Goal: Navigation & Orientation: Understand site structure

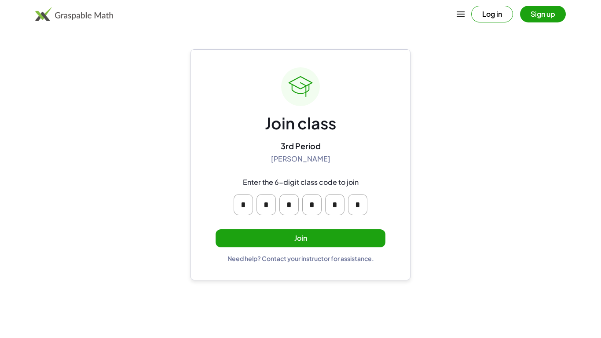
click at [303, 235] on button "Join" at bounding box center [301, 238] width 170 height 18
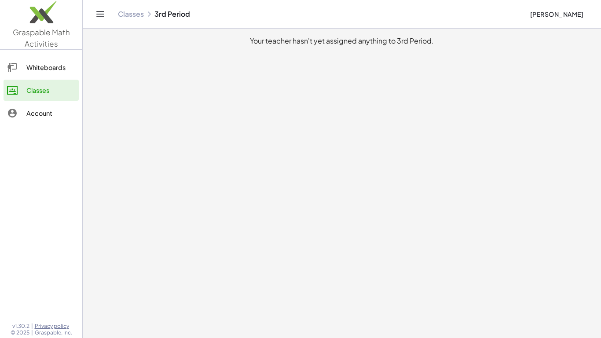
click at [62, 65] on div "Whiteboards" at bounding box center [50, 67] width 49 height 11
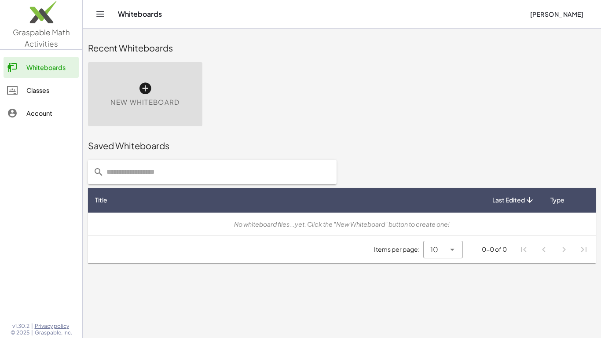
click at [18, 88] on div at bounding box center [16, 90] width 19 height 11
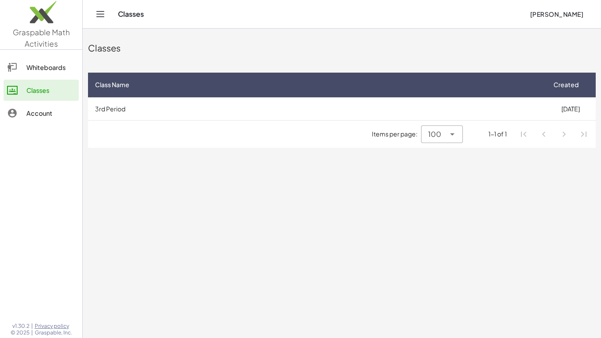
click at [27, 111] on div "Account" at bounding box center [50, 113] width 49 height 11
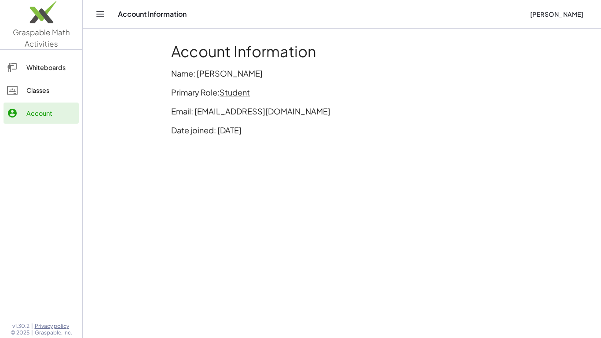
click at [37, 93] on div "Classes" at bounding box center [50, 90] width 49 height 11
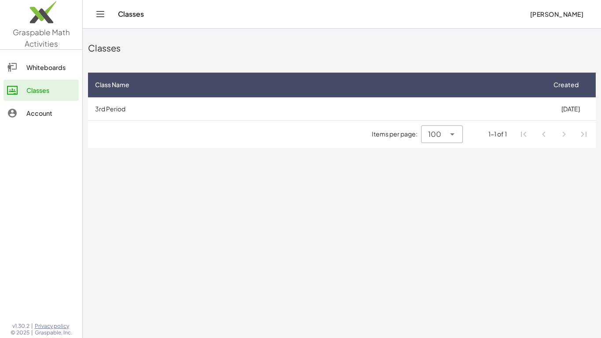
click at [44, 66] on div "Whiteboards" at bounding box center [50, 67] width 49 height 11
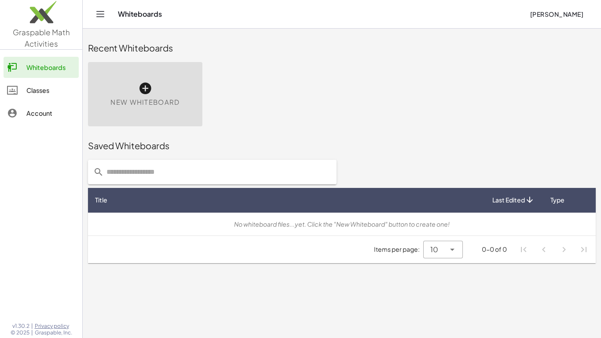
click at [43, 88] on div "Classes" at bounding box center [50, 90] width 49 height 11
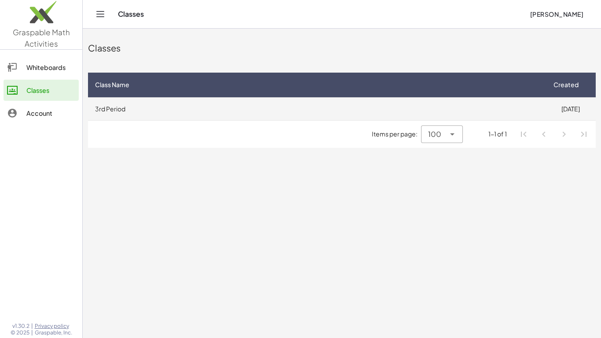
click at [206, 109] on td "3rd Period" at bounding box center [316, 108] width 457 height 23
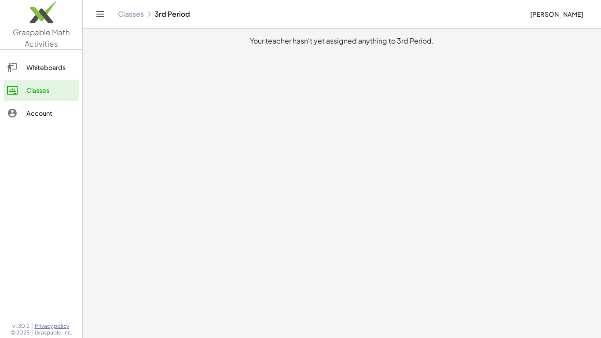
click at [39, 81] on link "Classes" at bounding box center [41, 90] width 75 height 21
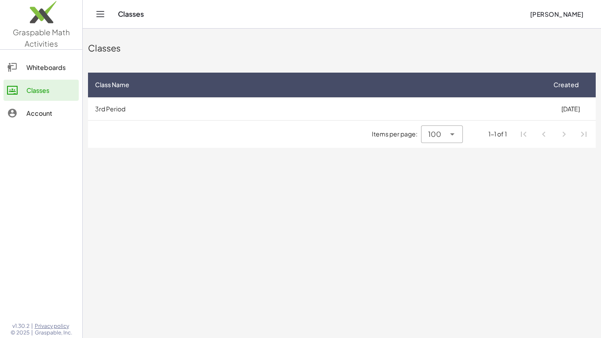
click at [35, 66] on div "Whiteboards" at bounding box center [50, 67] width 49 height 11
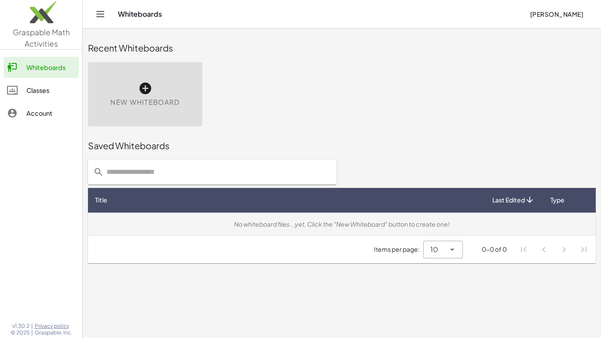
click at [308, 224] on div "No whiteboard files...yet. Click the "New Whiteboard" button to create one!" at bounding box center [342, 224] width 494 height 9
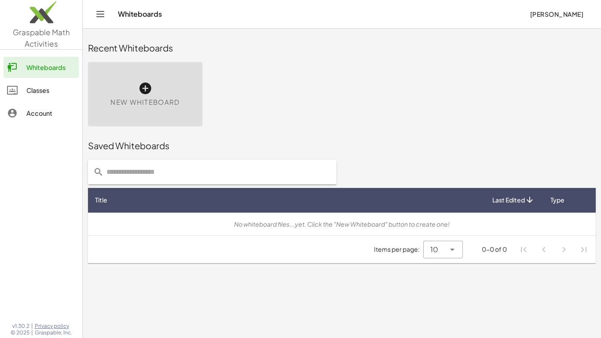
click at [179, 177] on input "text" at bounding box center [218, 172] width 228 height 25
type input "*"
click at [55, 113] on div "Account" at bounding box center [50, 113] width 49 height 11
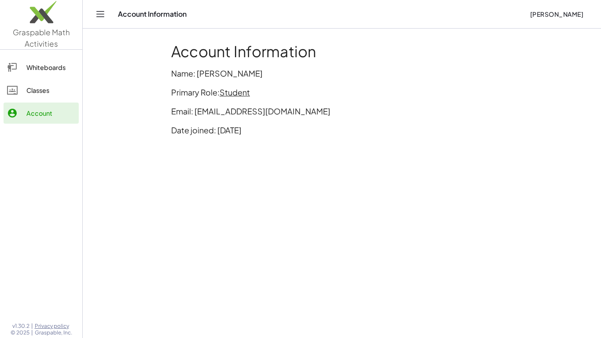
click at [52, 95] on div "Classes" at bounding box center [50, 90] width 49 height 11
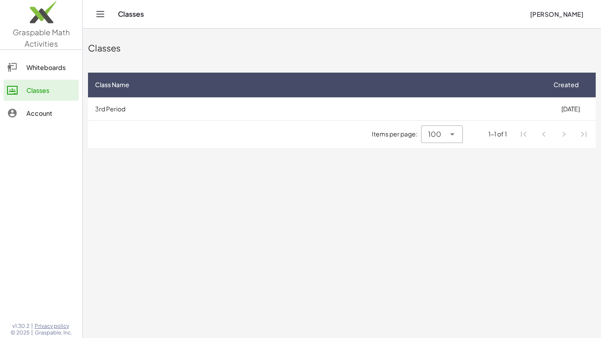
click at [446, 136] on div at bounding box center [451, 134] width 12 height 18
click at [456, 132] on icon at bounding box center [452, 134] width 11 height 11
